Goal: Information Seeking & Learning: Learn about a topic

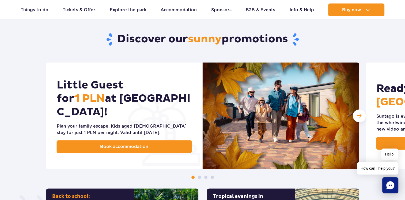
scroll to position [241, 0]
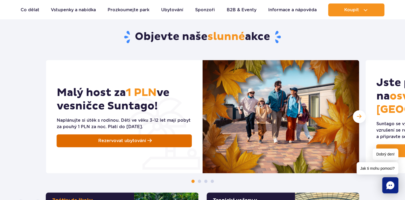
click at [117, 141] on link "Rezervovat ubytování" at bounding box center [124, 140] width 135 height 13
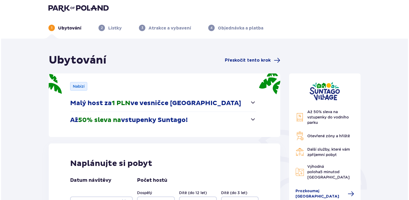
scroll to position [27, 0]
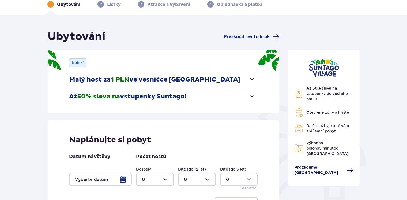
click at [319, 169] on span "Prozkoumej Suntago Village" at bounding box center [318, 170] width 49 height 11
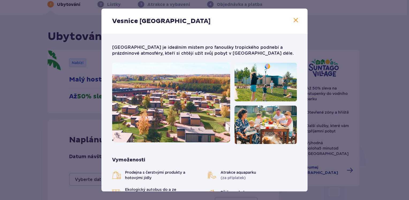
click at [326, 35] on div "Vesnice Suntago Suntago Village je ideálním místem pro fanoušky tropického podn…" at bounding box center [204, 100] width 409 height 200
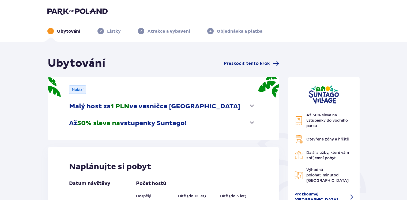
click at [112, 16] on div "1 Ubytování 2 Lístky 3 Atrakce a vybavení 4 Objednávka a platba" at bounding box center [203, 24] width 321 height 19
click at [102, 11] on img at bounding box center [77, 10] width 60 height 7
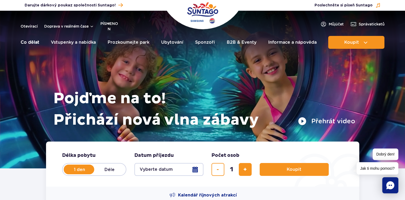
click at [37, 43] on link "Co dělat" at bounding box center [30, 42] width 19 height 13
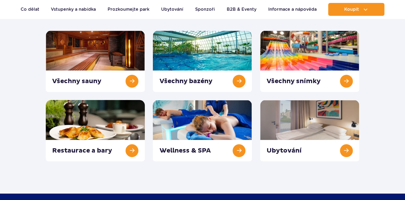
scroll to position [80, 0]
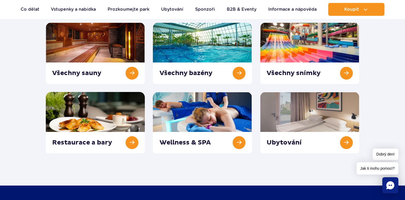
click at [259, 105] on div "Ubytování" at bounding box center [309, 122] width 107 height 61
click at [272, 105] on link at bounding box center [309, 122] width 99 height 61
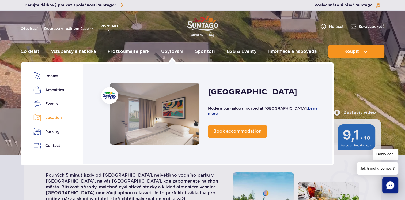
click at [54, 117] on font "Location" at bounding box center [53, 118] width 17 height 6
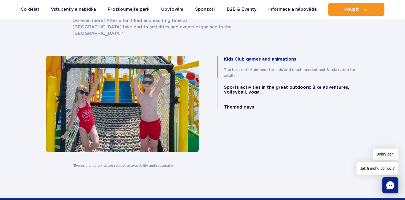
scroll to position [1073, 0]
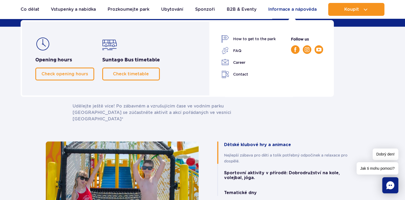
click at [286, 10] on link "Informace a nápověda" at bounding box center [292, 9] width 48 height 13
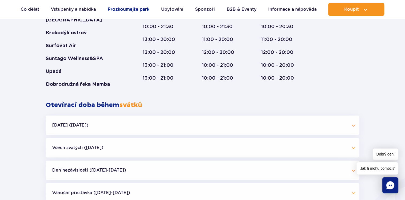
scroll to position [401, 0]
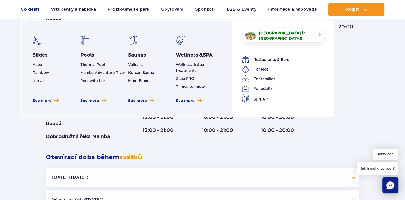
click at [27, 10] on link "Co dělat" at bounding box center [30, 9] width 19 height 13
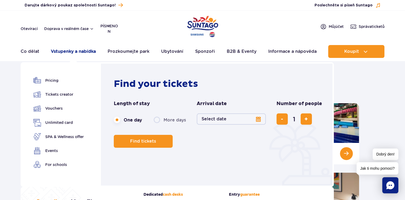
click at [83, 52] on link "Vstupenky a nabídka" at bounding box center [73, 51] width 45 height 13
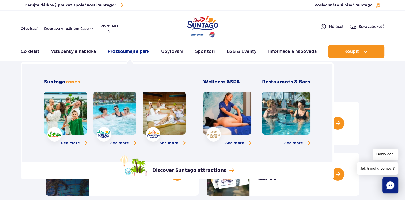
click at [137, 48] on link "Prozkoumejte park" at bounding box center [129, 51] width 42 height 13
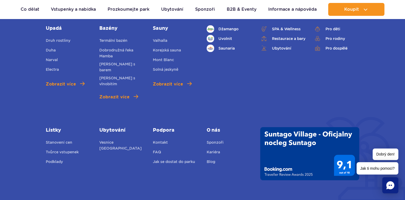
scroll to position [375, 0]
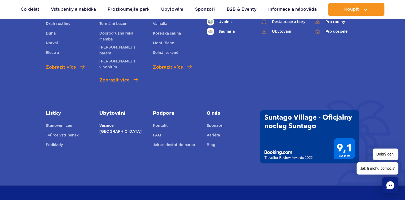
click at [125, 122] on link "Vesnice [GEOGRAPHIC_DATA]" at bounding box center [121, 128] width 45 height 12
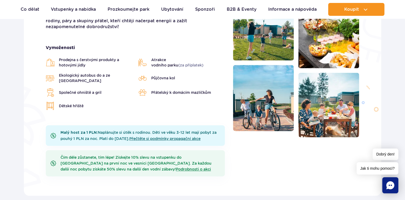
scroll to position [187, 0]
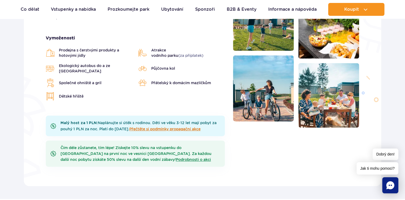
click at [158, 127] on link "Přečtěte si podmínky propagační akce" at bounding box center [164, 129] width 71 height 4
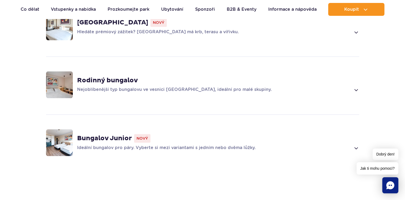
scroll to position [401, 0]
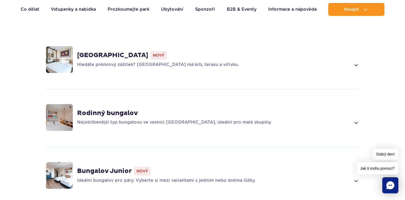
click at [61, 112] on img at bounding box center [59, 117] width 27 height 27
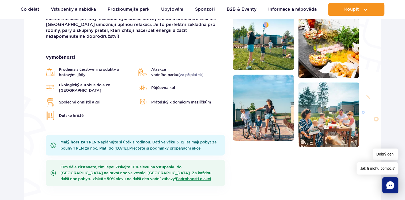
scroll to position [128, 0]
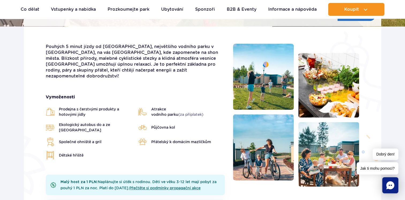
click at [267, 6] on ul "Real-time traffic Co dělat Slides Aster Rainbow [GEOGRAPHIC_DATA] See more Pool…" at bounding box center [203, 9] width 364 height 13
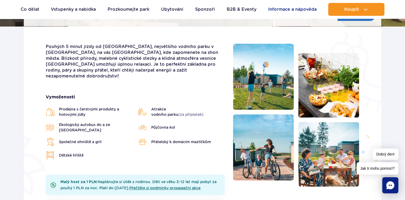
click at [272, 7] on link "Informace a nápověda" at bounding box center [292, 9] width 48 height 13
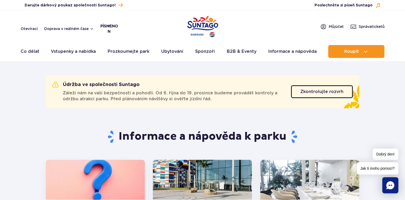
click at [111, 25] on button "písmeno n" at bounding box center [105, 28] width 10 height 11
click at [76, 25] on div "Otevírací Doprava v reálném čase písmeno n PL EN UA" at bounding box center [66, 28] width 90 height 11
click at [76, 28] on button "Doprava v reálném čase" at bounding box center [69, 28] width 50 height 4
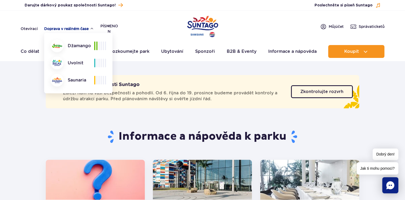
click at [76, 28] on button "Doprava v reálném čase" at bounding box center [69, 28] width 50 height 4
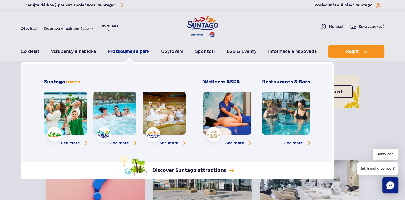
click at [116, 52] on link "Prozkoumejte park" at bounding box center [129, 51] width 42 height 13
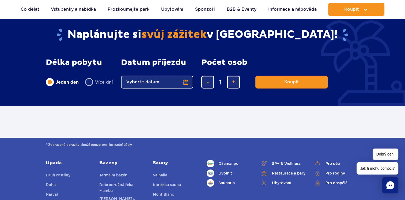
scroll to position [172, 0]
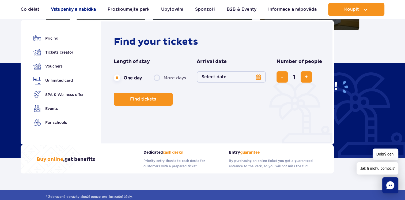
click at [83, 11] on link "Vstupenky a nabídka" at bounding box center [73, 9] width 45 height 13
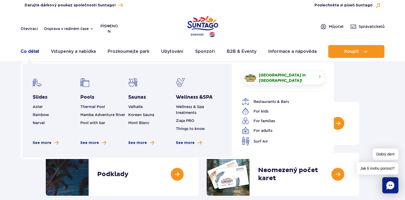
click at [27, 52] on link "Co dělat" at bounding box center [30, 51] width 19 height 13
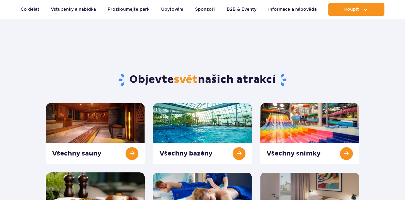
scroll to position [80, 0]
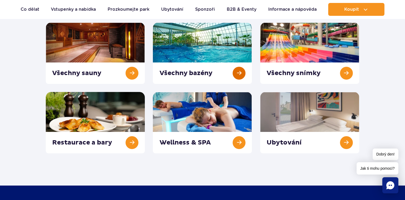
click at [206, 40] on link at bounding box center [202, 52] width 99 height 61
click at [293, 111] on link at bounding box center [309, 122] width 99 height 61
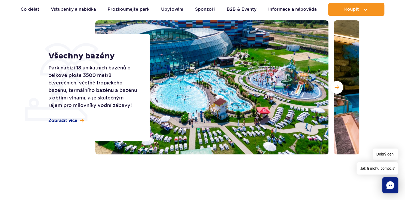
scroll to position [27, 0]
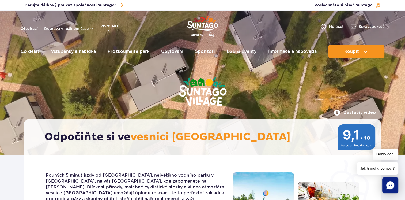
click at [209, 34] on img "Polský park" at bounding box center [202, 26] width 31 height 25
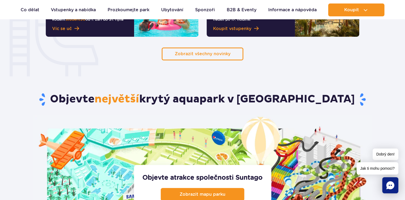
scroll to position [482, 0]
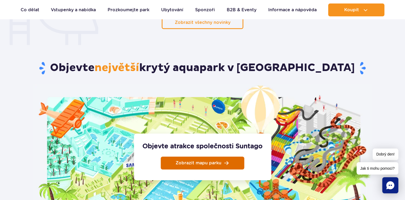
click at [224, 156] on link "Zobrazit mapu parku" at bounding box center [202, 162] width 83 height 13
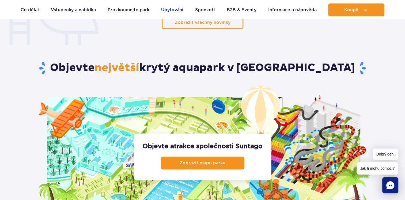
click at [173, 10] on link "Ubytování" at bounding box center [172, 9] width 22 height 13
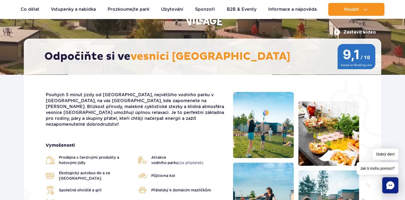
scroll to position [54, 0]
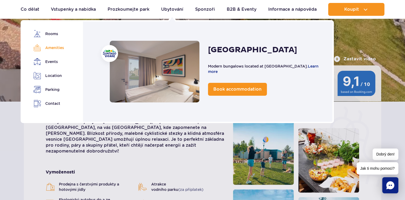
click at [57, 49] on font "Amenities" at bounding box center [54, 48] width 19 height 6
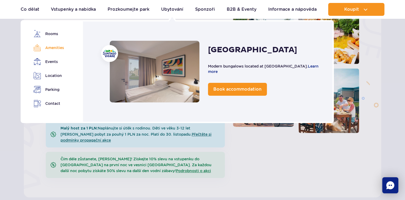
scroll to position [189, 0]
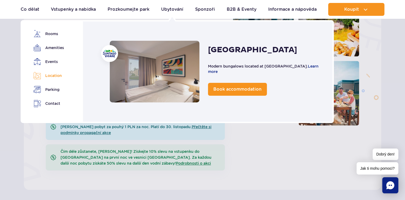
click at [57, 77] on font "Location" at bounding box center [53, 76] width 17 height 6
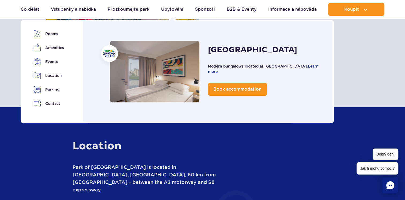
scroll to position [1341, 0]
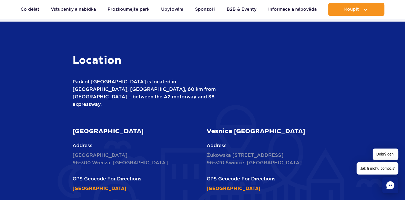
click at [308, 82] on div "Location Park of [GEOGRAPHIC_DATA] is located in [GEOGRAPHIC_DATA], [GEOGRAPHIC…" at bounding box center [202, 193] width 321 height 279
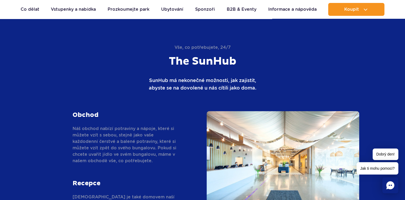
scroll to position [859, 0]
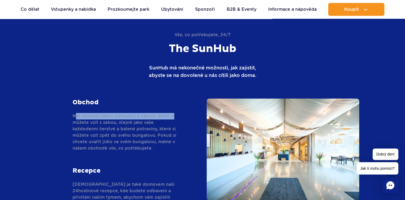
drag, startPoint x: 77, startPoint y: 102, endPoint x: 178, endPoint y: 102, distance: 100.6
click at [178, 113] on p "Náš obchod nabízí potraviny a nápoje, které si můžete vzít s sebou, stejně jako…" at bounding box center [126, 132] width 107 height 39
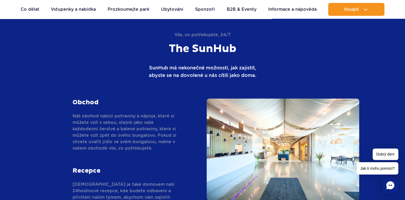
drag, startPoint x: 178, startPoint y: 102, endPoint x: 162, endPoint y: 121, distance: 23.9
click at [162, 121] on p "Náš obchod nabízí potraviny a nápoje, které si můžete vzít s sebou, stejně jako…" at bounding box center [126, 132] width 107 height 39
click at [18, 70] on section "Vše, co potřebujete, 24/7 The SunHub SunHub má nekonečné možnosti, jak zajistit…" at bounding box center [202, 125] width 405 height 243
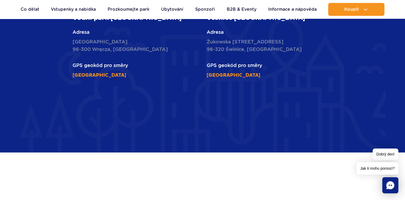
scroll to position [1471, 0]
